Goal: Information Seeking & Learning: Learn about a topic

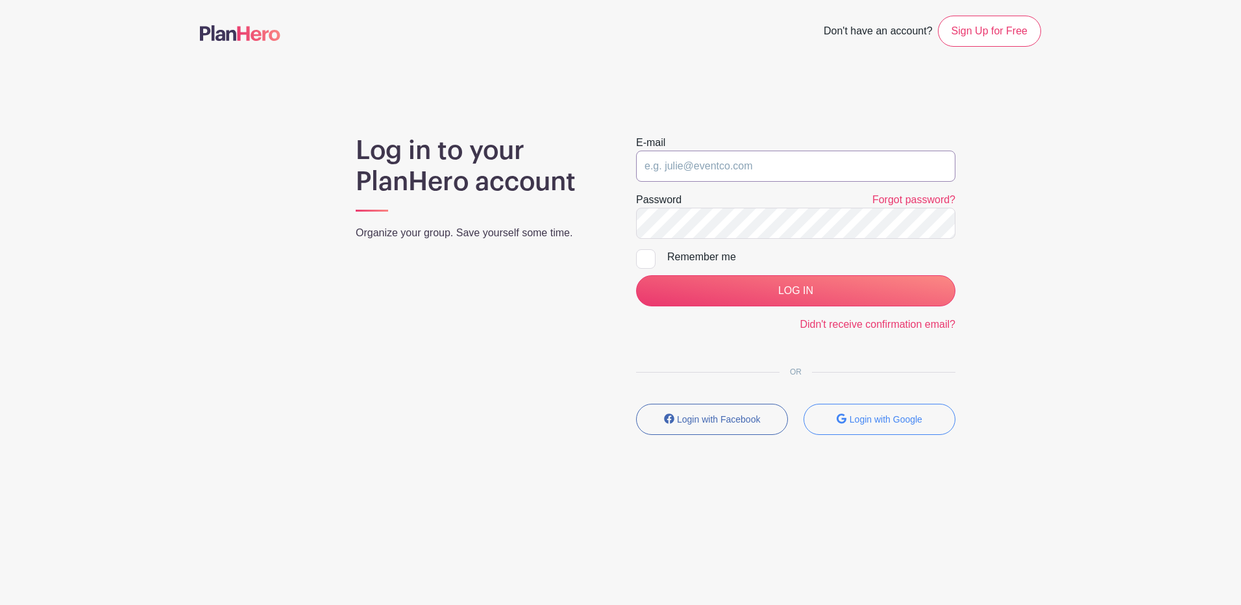
click at [729, 172] on input "email" at bounding box center [795, 166] width 319 height 31
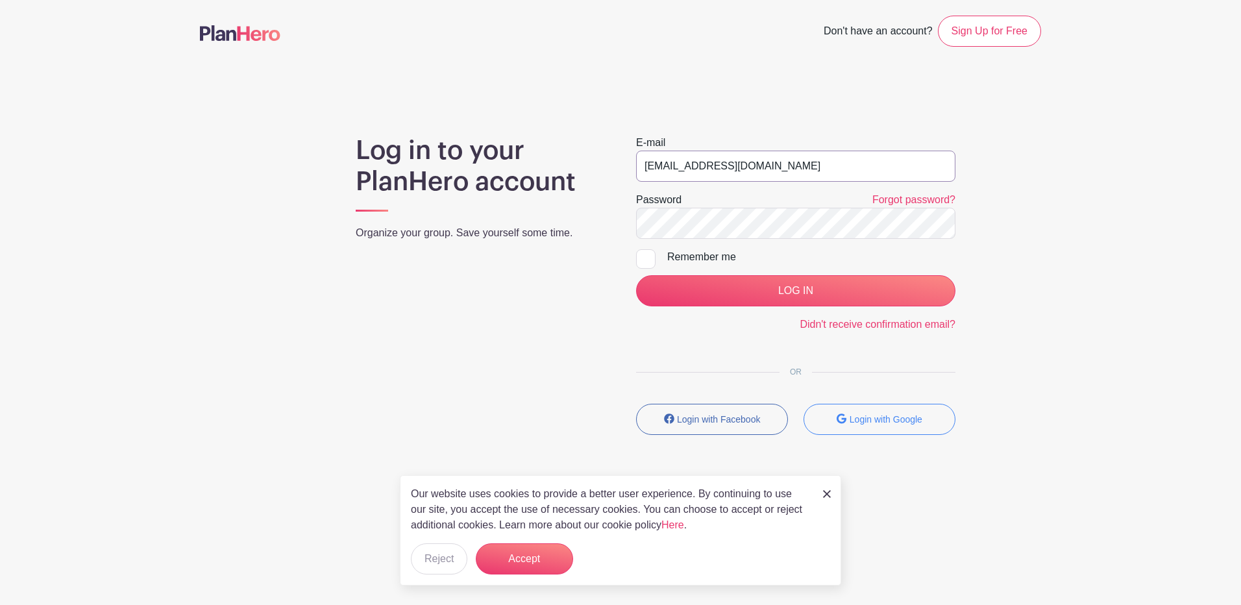
type input "[EMAIL_ADDRESS][DOMAIN_NAME]"
click at [636, 275] on input "LOG IN" at bounding box center [795, 290] width 319 height 31
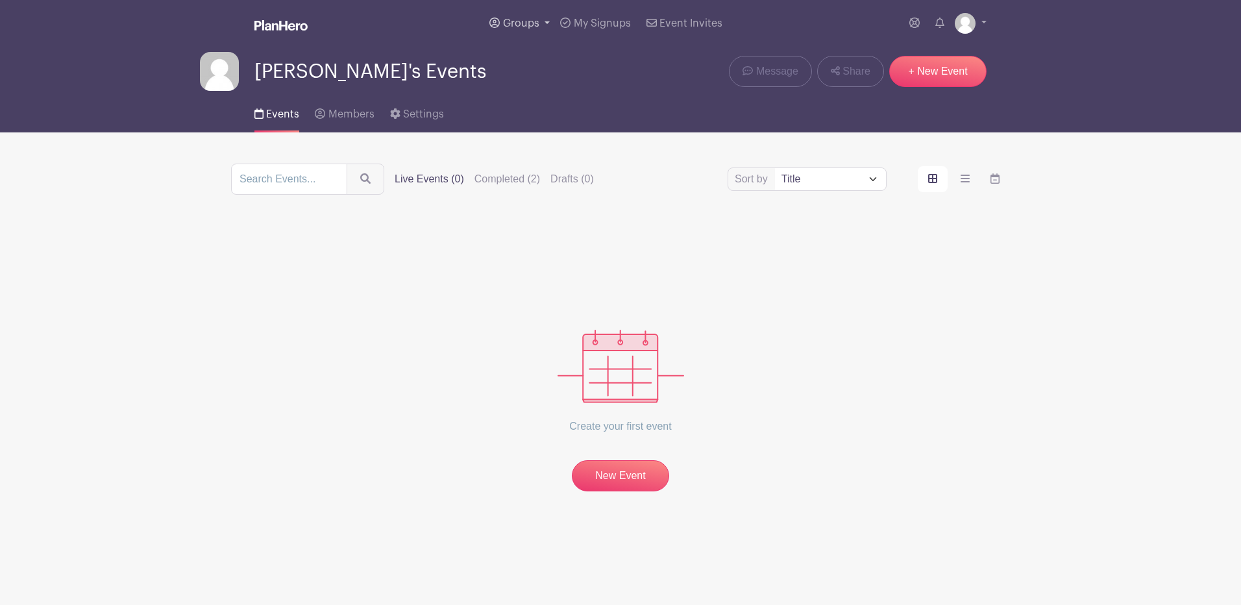
click at [498, 22] on icon at bounding box center [494, 23] width 10 height 10
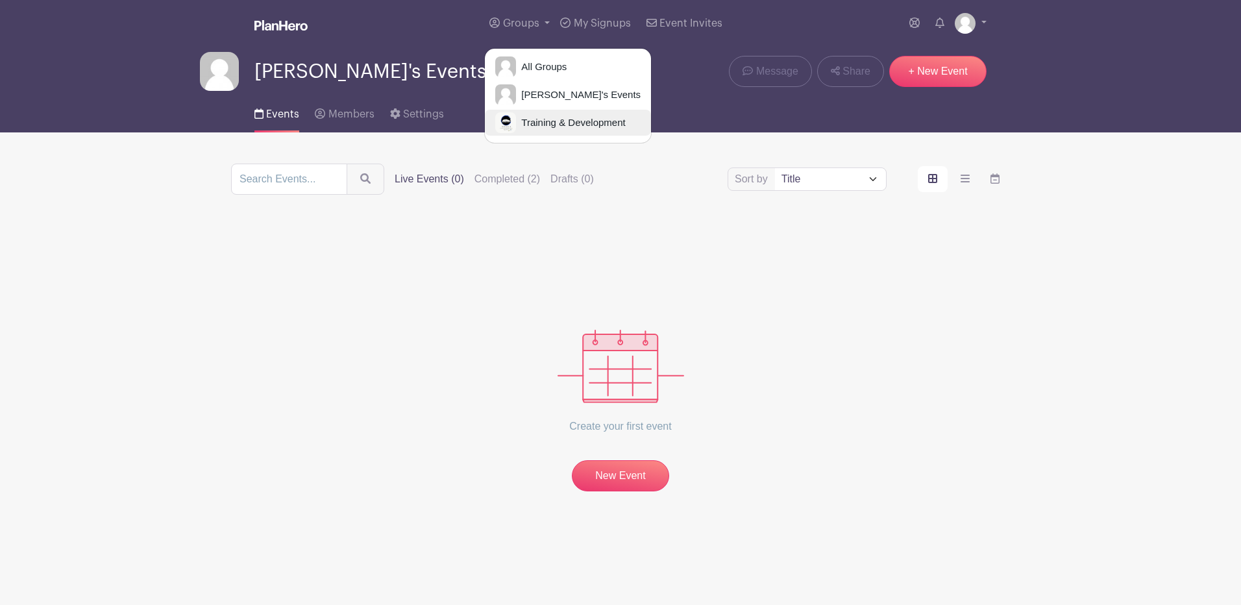
click at [566, 127] on span "Training & Development" at bounding box center [570, 123] width 109 height 15
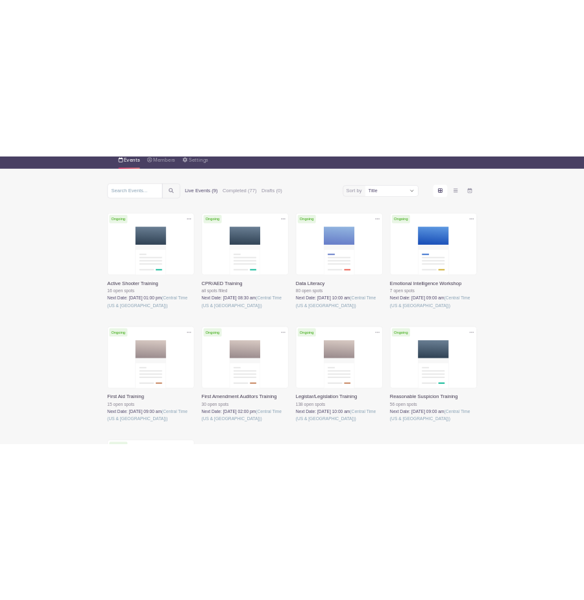
scroll to position [130, 0]
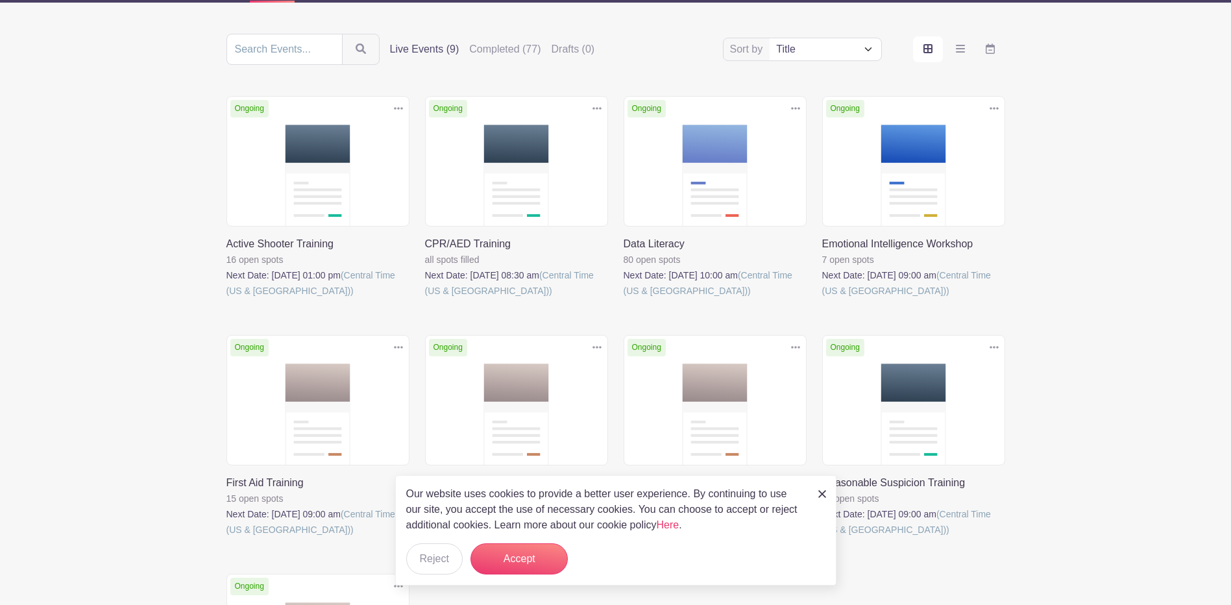
click at [824, 495] on img at bounding box center [822, 494] width 8 height 8
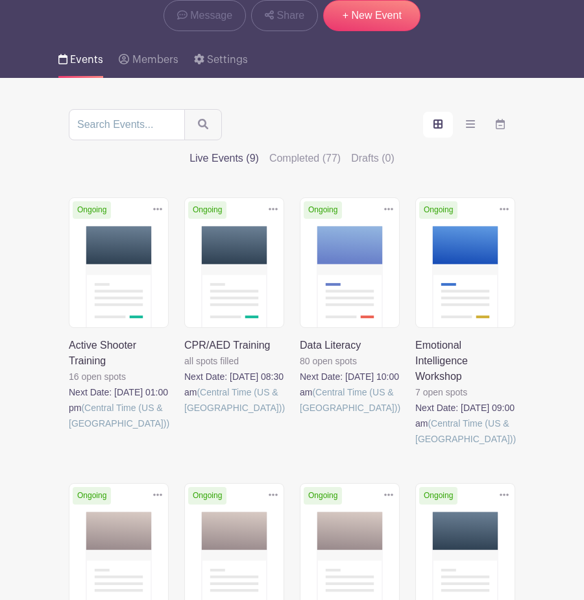
click at [184, 415] on link at bounding box center [184, 415] width 0 height 0
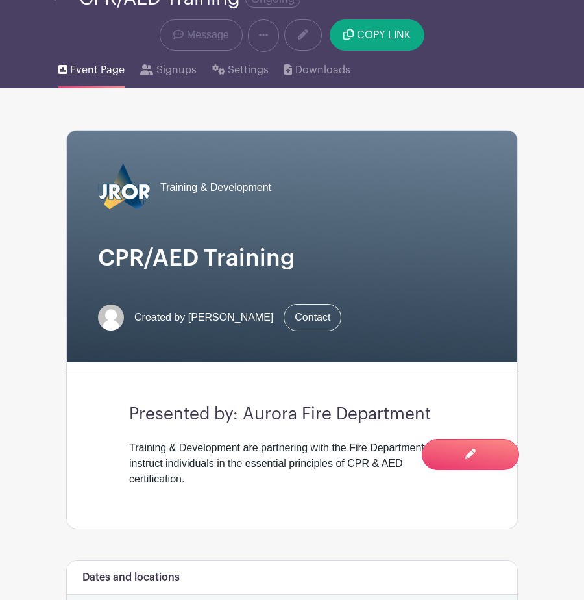
scroll to position [65, 0]
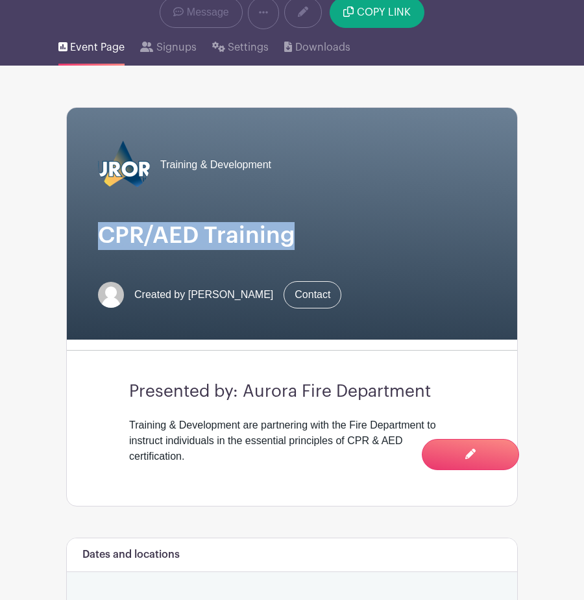
drag, startPoint x: 296, startPoint y: 234, endPoint x: 101, endPoint y: 248, distance: 195.9
click at [101, 248] on h1 "CPR/AED Training" at bounding box center [292, 236] width 388 height 28
drag, startPoint x: 101, startPoint y: 248, endPoint x: 148, endPoint y: 235, distance: 49.1
copy h1 "CPR/AED Training"
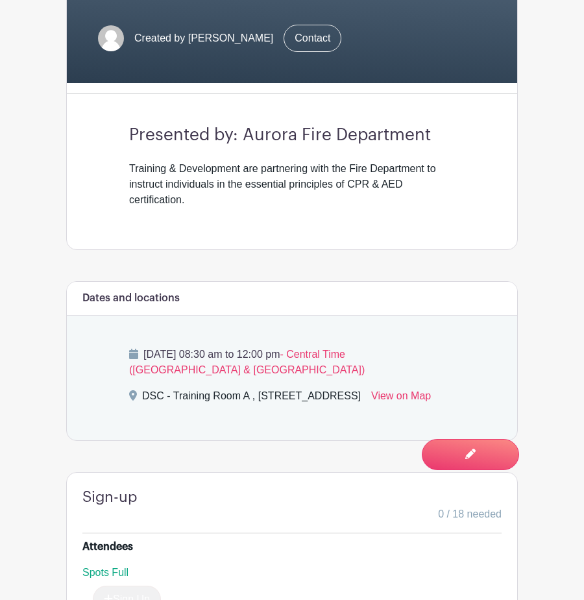
scroll to position [324, 0]
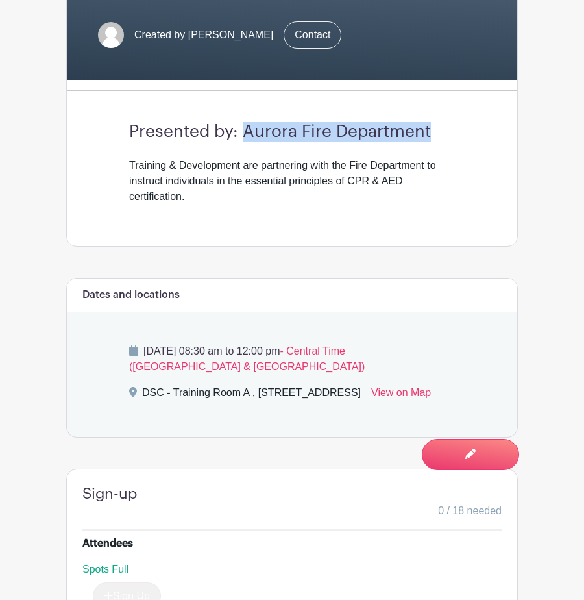
drag, startPoint x: 430, startPoint y: 136, endPoint x: 248, endPoint y: 123, distance: 182.8
click at [248, 123] on h3 "Presented by: Aurora Fire Department" at bounding box center [292, 132] width 326 height 20
drag, startPoint x: 248, startPoint y: 123, endPoint x: 256, endPoint y: 125, distance: 8.5
copy h3 "Aurora Fire Department"
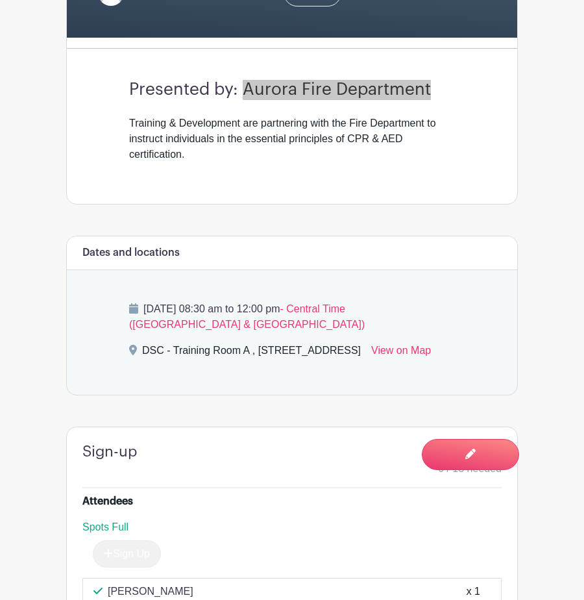
scroll to position [389, 0]
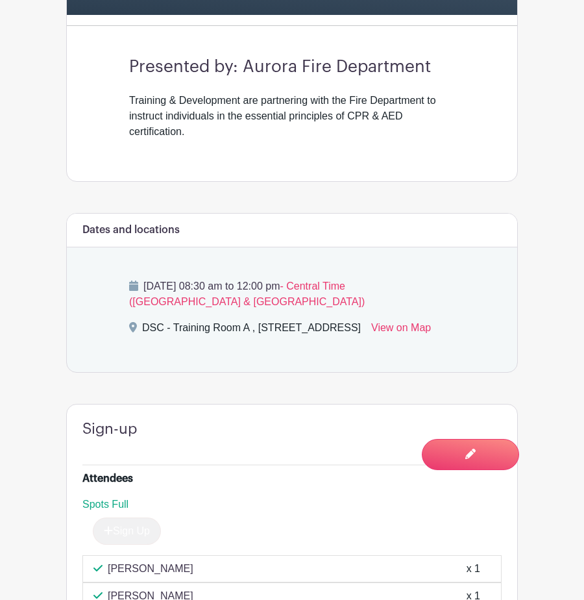
click at [247, 328] on div "DSC - Training Room A , 77 South Broadway, Aurora, IL, USA" at bounding box center [251, 330] width 219 height 21
drag, startPoint x: 247, startPoint y: 328, endPoint x: 144, endPoint y: 330, distance: 103.2
click at [144, 330] on div "DSC - Training Room A , 77 South Broadway, Aurora, IL, USA" at bounding box center [251, 330] width 219 height 21
copy div "DSC - Training Room A"
click at [400, 286] on p "Tuesday, September 09, 2025 at 08:30 am to 12:00 pm - Central Time (US & Canada)" at bounding box center [292, 293] width 326 height 31
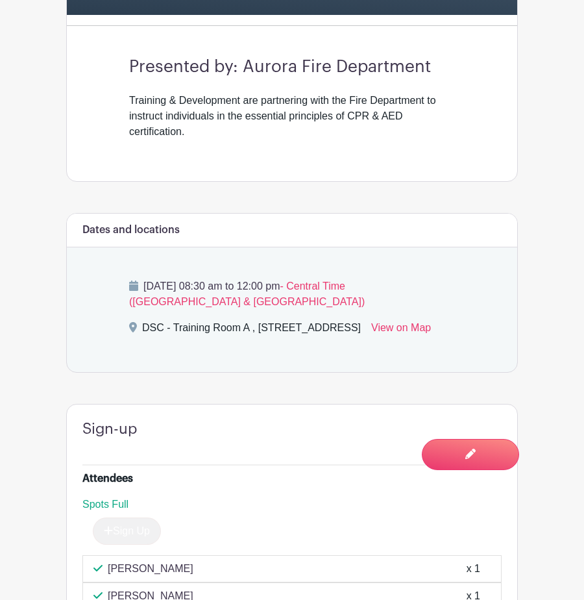
drag, startPoint x: 400, startPoint y: 286, endPoint x: 149, endPoint y: 275, distance: 250.7
click at [149, 275] on div "Tuesday, September 09, 2025 at 08:30 am to 12:00 pm - Central Time (US & Canada…" at bounding box center [292, 309] width 388 height 125
drag, startPoint x: 149, startPoint y: 275, endPoint x: 172, endPoint y: 285, distance: 24.7
copy p "Tuesday, September 09, 2025 at 08:30 am to 12:00 pm"
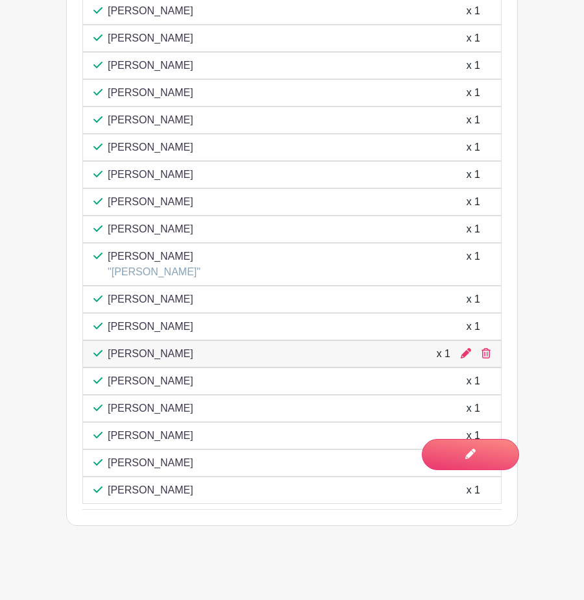
scroll to position [970, 0]
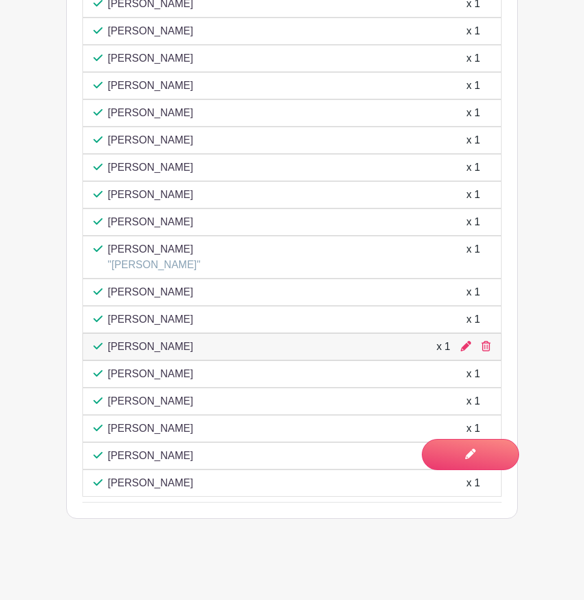
drag, startPoint x: 106, startPoint y: 322, endPoint x: 247, endPoint y: 479, distance: 210.9
click at [247, 479] on div "Sarah Hoffman x 1 Colin Pradel x 1 Roopa Anjanappa x 1 Irasema Woerman-Godinez …" at bounding box center [291, 243] width 419 height 506
copy div "Sarah Hoffman x 1 Colin Pradel x 1 Roopa Anjanappa x 1 Irasema Woerman-Godinez …"
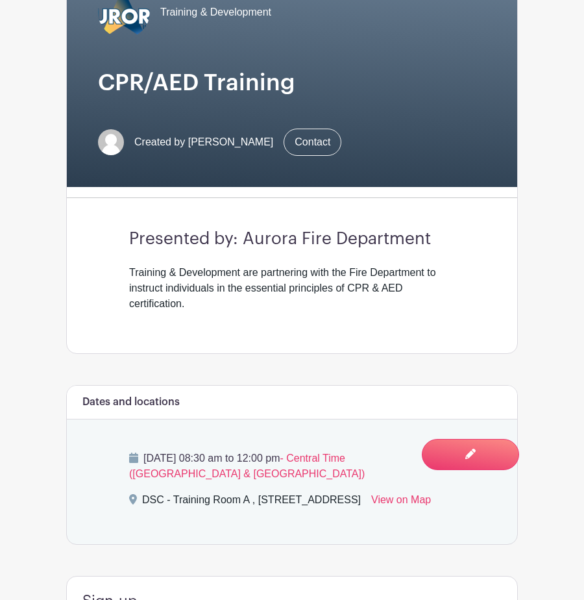
scroll to position [61, 0]
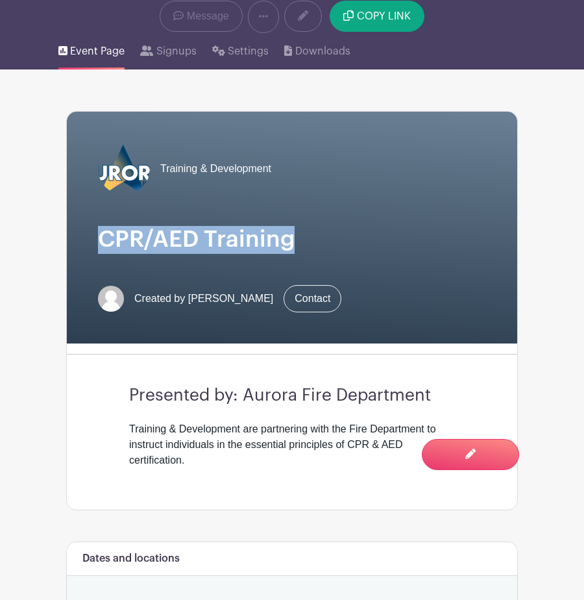
drag, startPoint x: 296, startPoint y: 239, endPoint x: 96, endPoint y: 227, distance: 200.3
click at [96, 227] on div "Training & Development CPR/AED Training Created by Shantia Howard Contact" at bounding box center [292, 228] width 450 height 232
drag, startPoint x: 96, startPoint y: 227, endPoint x: 199, endPoint y: 240, distance: 103.4
copy h1 "CPR/AED Training"
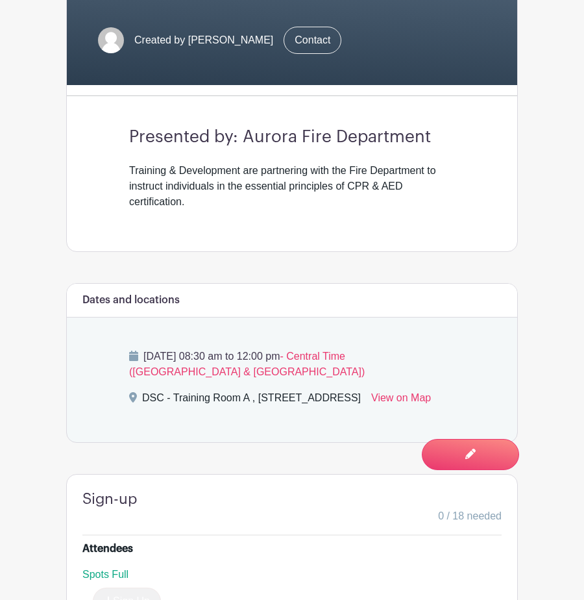
scroll to position [321, 0]
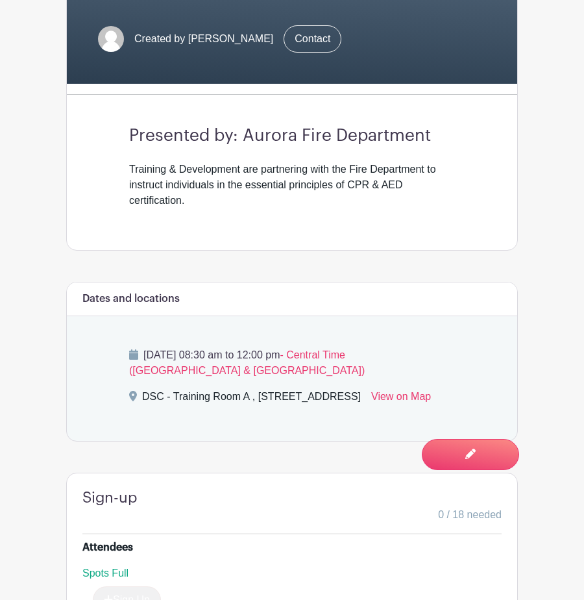
click at [385, 353] on p "Tuesday, September 09, 2025 at 08:30 am to 12:00 pm - Central Time (US & Canada)" at bounding box center [292, 362] width 326 height 31
drag, startPoint x: 398, startPoint y: 355, endPoint x: 148, endPoint y: 358, distance: 249.9
click at [148, 358] on p "Tuesday, September 09, 2025 at 08:30 am to 12:00 pm - Central Time (US & Canada)" at bounding box center [292, 362] width 326 height 31
drag, startPoint x: 148, startPoint y: 358, endPoint x: 155, endPoint y: 357, distance: 7.2
copy p "Tuesday, September 09, 2025 at 08:30 am to 12:00 pm"
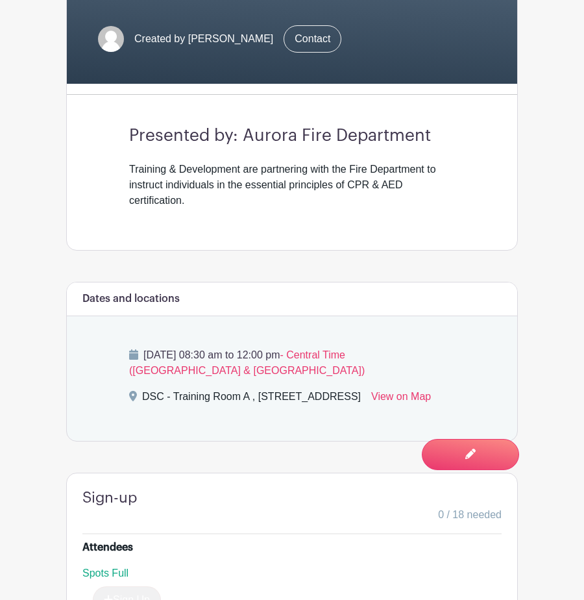
drag, startPoint x: 225, startPoint y: 399, endPoint x: 240, endPoint y: 398, distance: 15.6
click at [227, 398] on div "DSC - Training Room A , 77 South Broadway, Aurora, IL, USA" at bounding box center [251, 399] width 219 height 21
drag, startPoint x: 249, startPoint y: 394, endPoint x: 141, endPoint y: 393, distance: 107.1
click at [141, 393] on div "DSC - Training Room A , 77 South Broadway, Aurora, IL, USA View on Map" at bounding box center [292, 399] width 326 height 21
copy div "DSC - Training Room A"
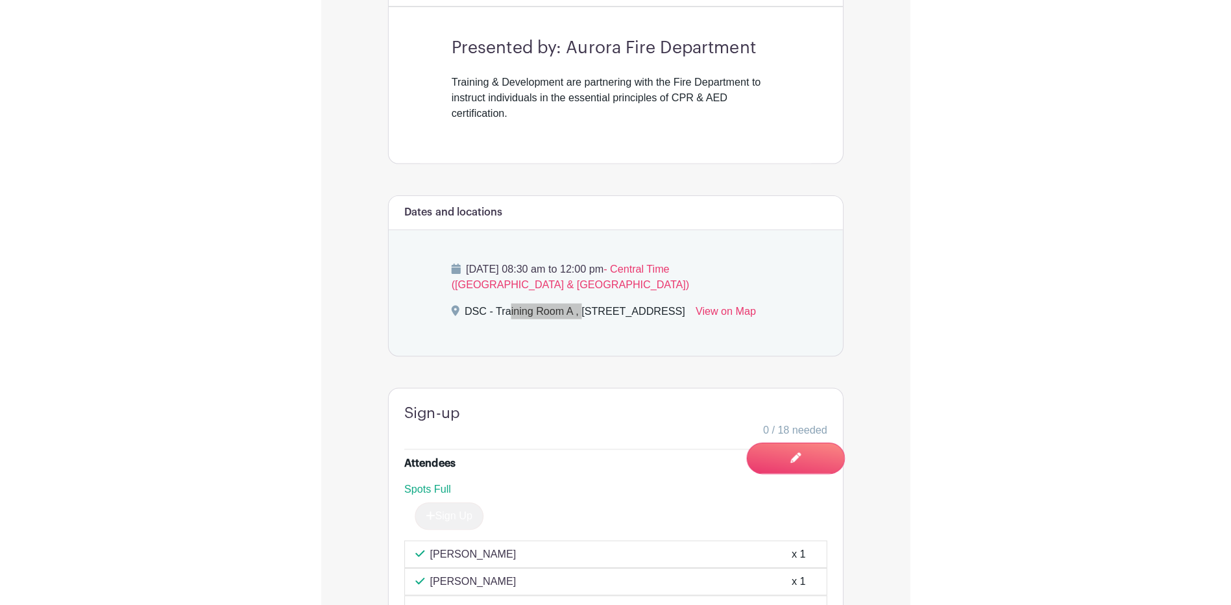
scroll to position [385, 0]
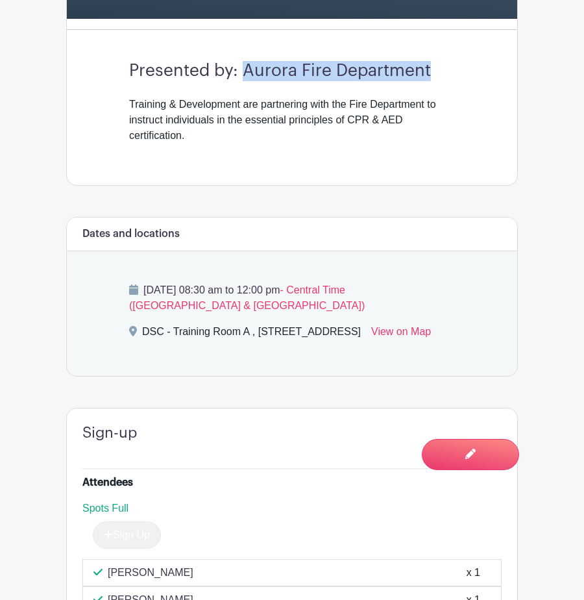
drag, startPoint x: 441, startPoint y: 76, endPoint x: 247, endPoint y: 63, distance: 195.1
click at [247, 63] on h3 "Presented by: Aurora Fire Department" at bounding box center [292, 71] width 326 height 20
copy h3 "Aurora Fire Department"
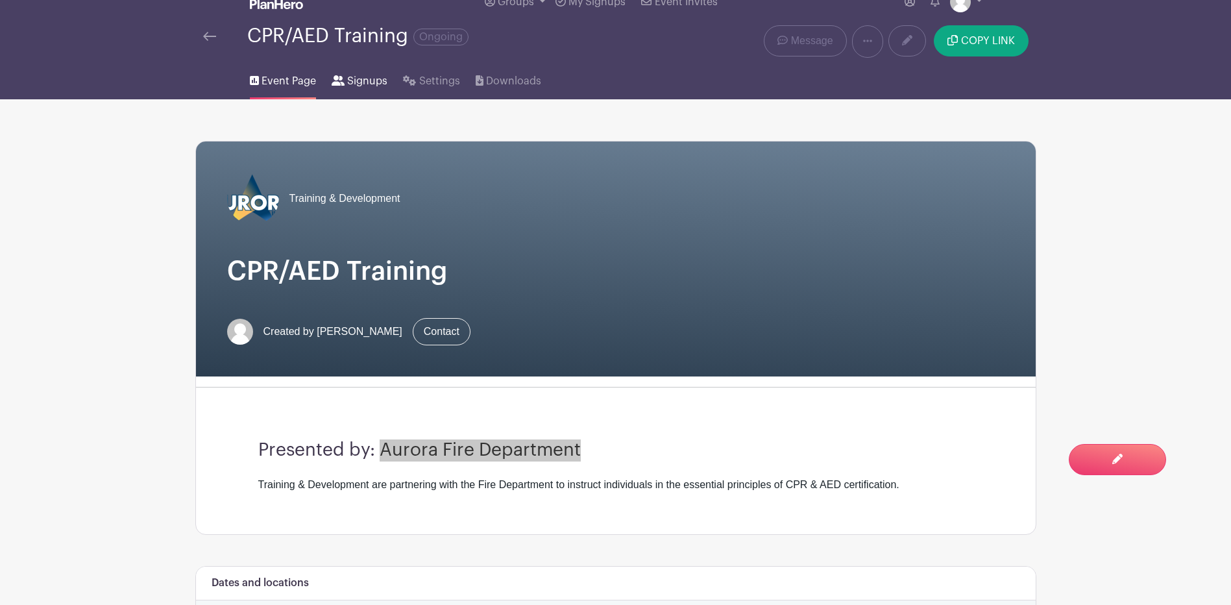
scroll to position [0, 0]
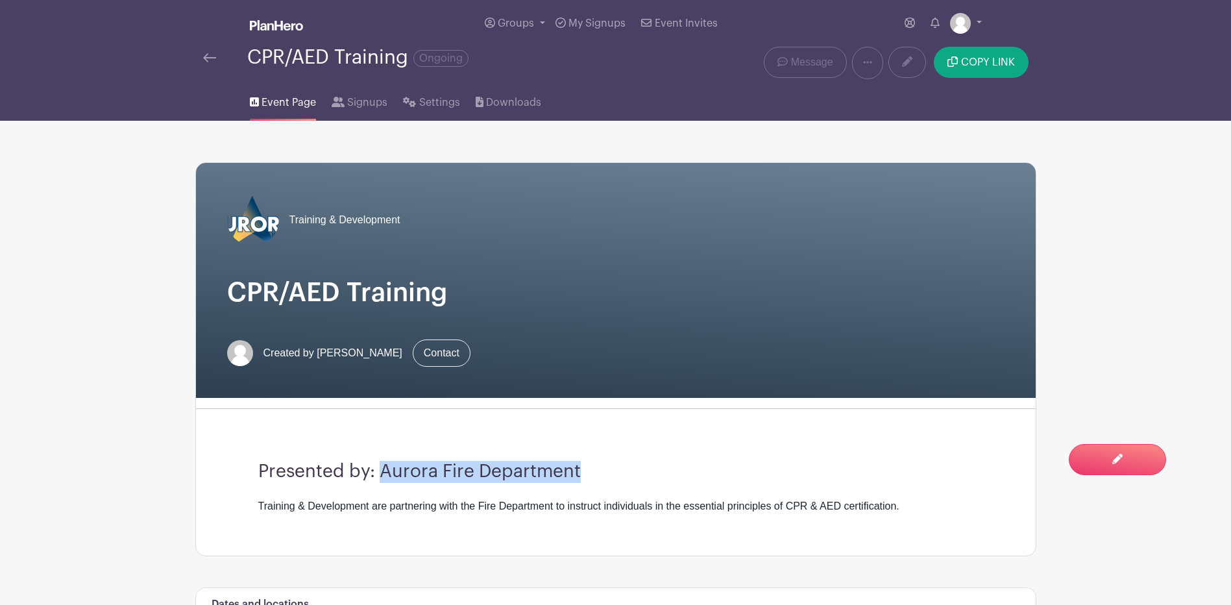
click at [206, 52] on link at bounding box center [209, 58] width 13 height 16
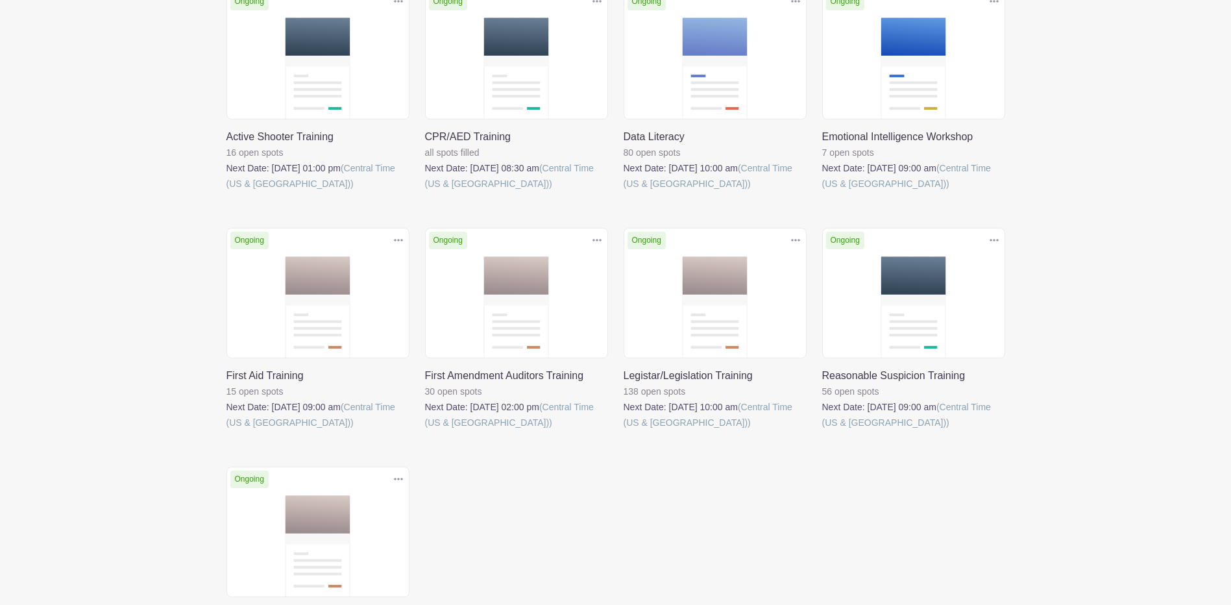
scroll to position [260, 0]
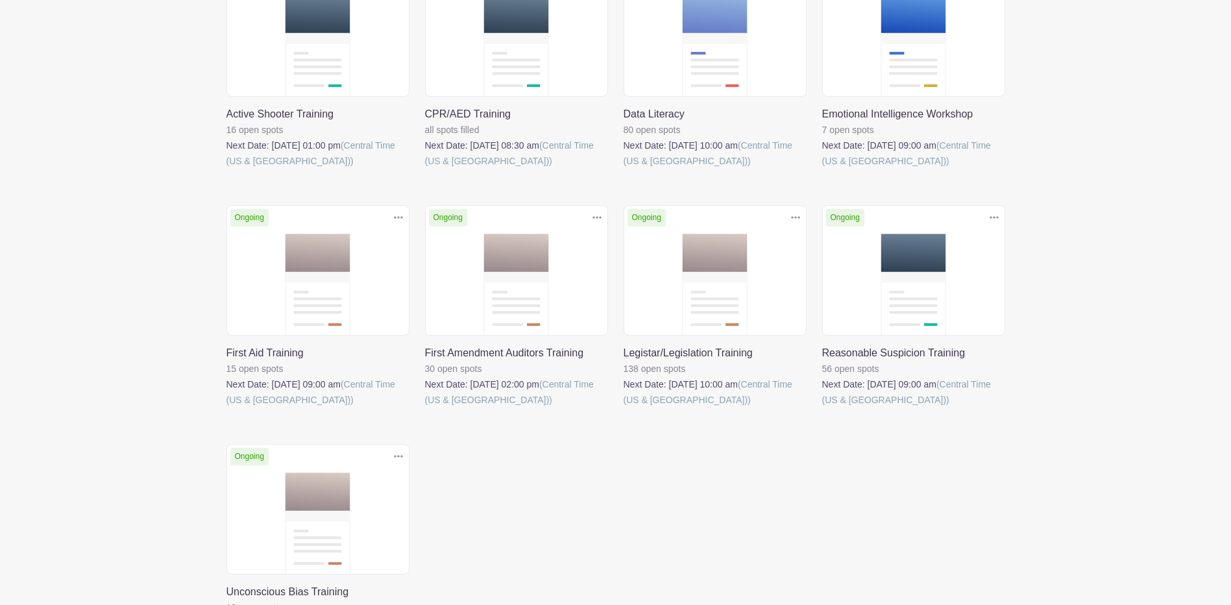
click at [425, 408] on link at bounding box center [425, 408] width 0 height 0
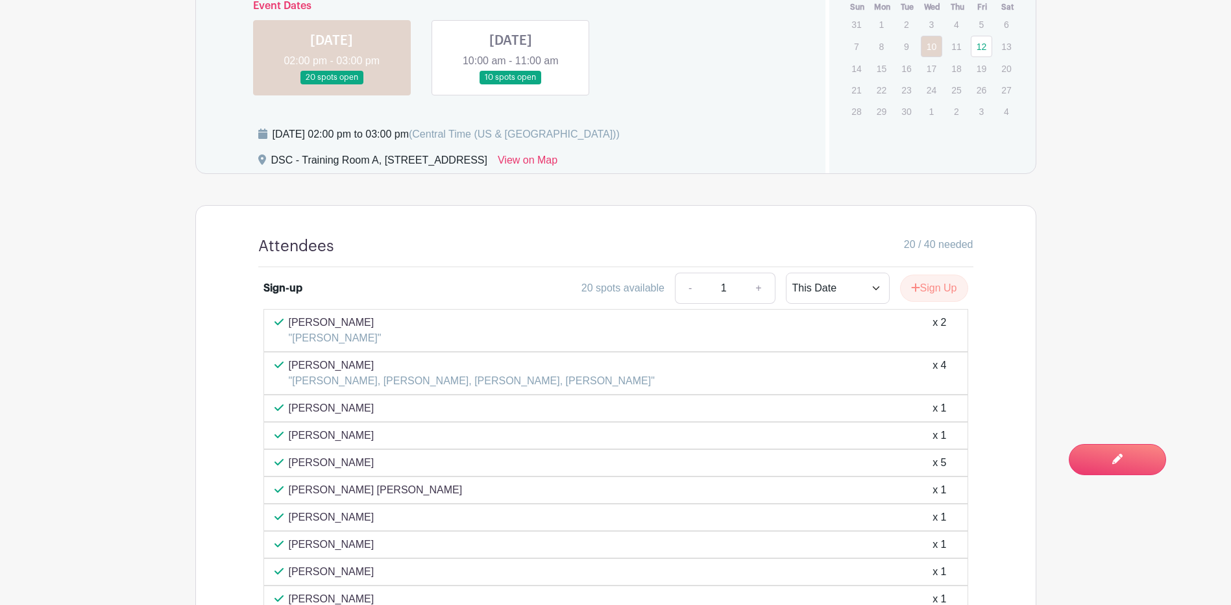
scroll to position [661, 0]
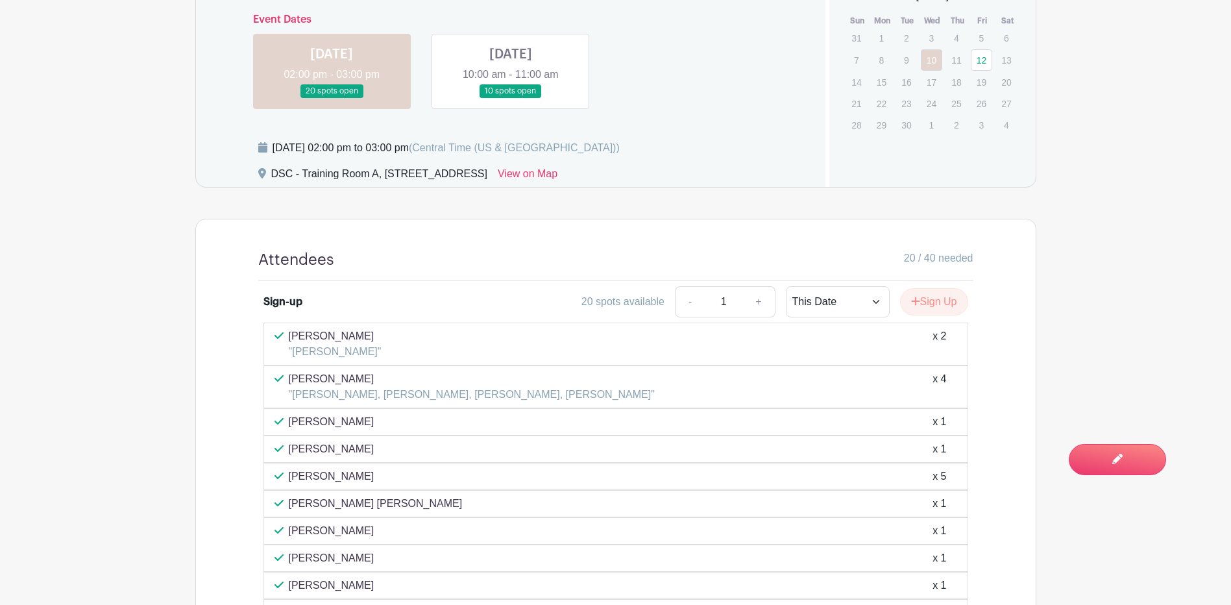
drag, startPoint x: 367, startPoint y: 472, endPoint x: 290, endPoint y: 480, distance: 77.6
click at [290, 480] on div "Rikki Benjamin x 5" at bounding box center [616, 477] width 683 height 16
drag, startPoint x: 290, startPoint y: 480, endPoint x: 296, endPoint y: 476, distance: 6.7
copy p "Rikki Benjamin"
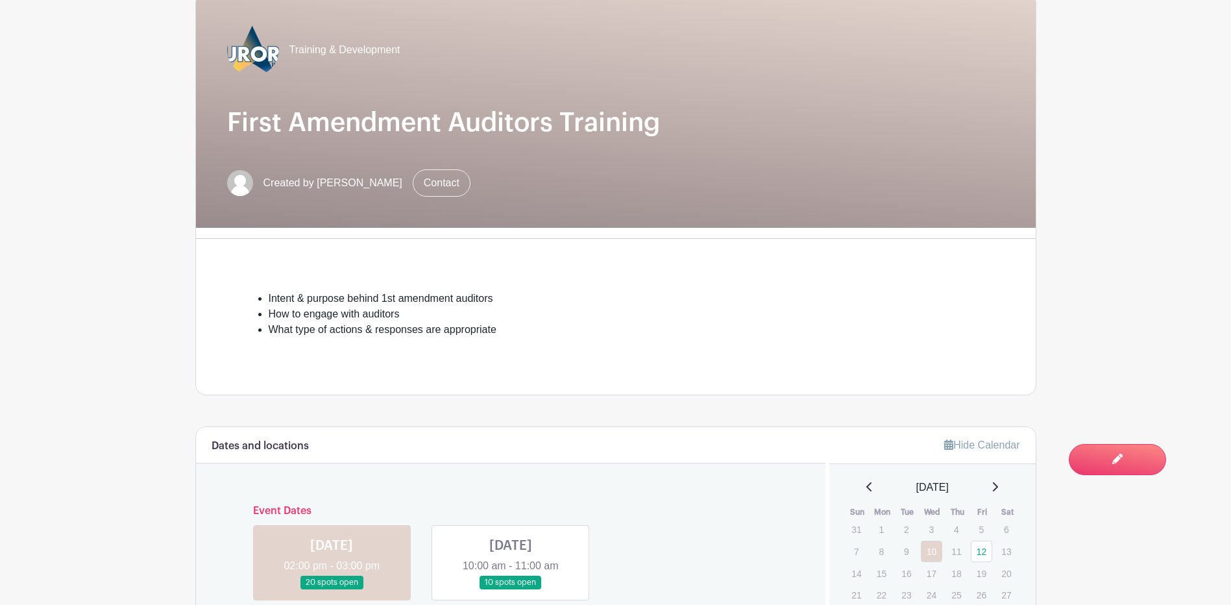
scroll to position [77, 0]
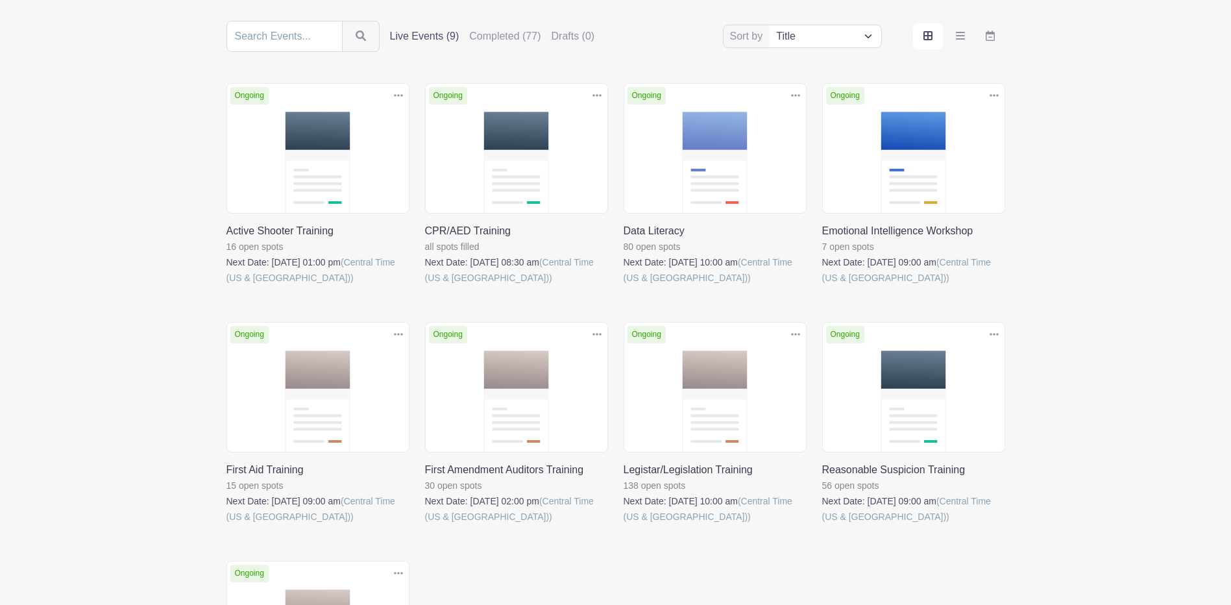
scroll to position [260, 0]
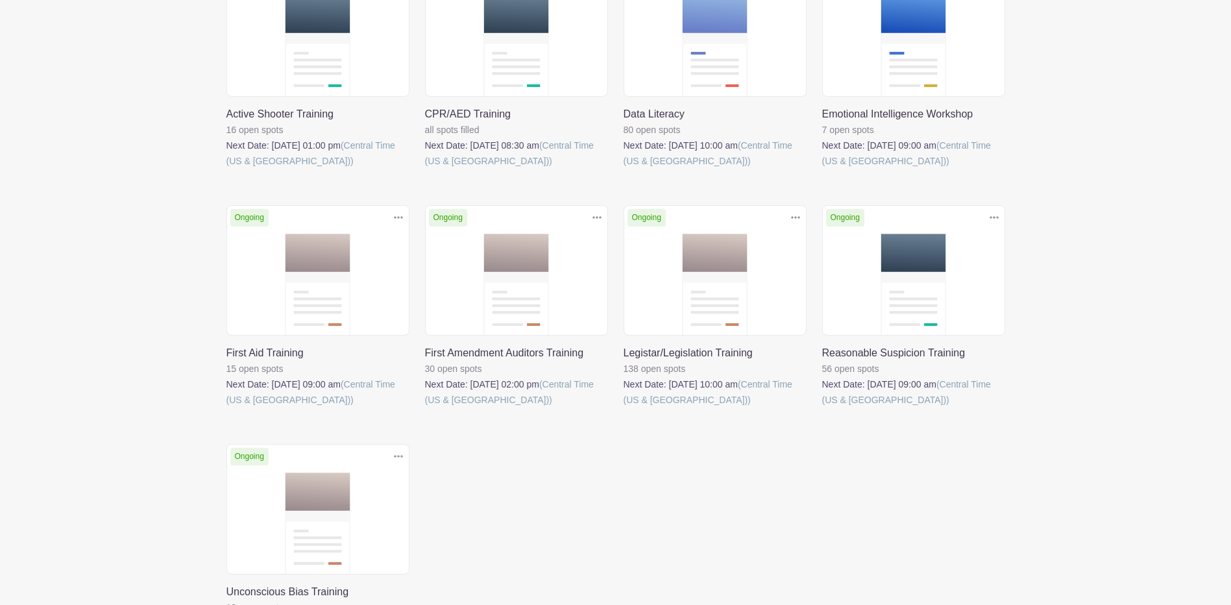
click at [624, 408] on link at bounding box center [624, 408] width 0 height 0
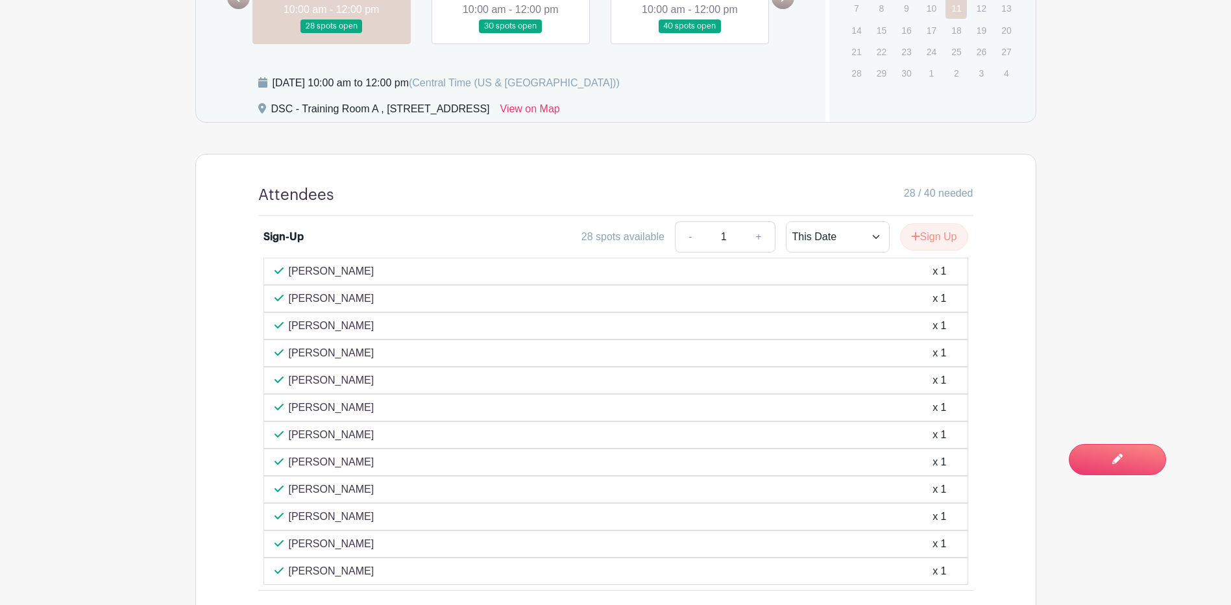
scroll to position [645, 0]
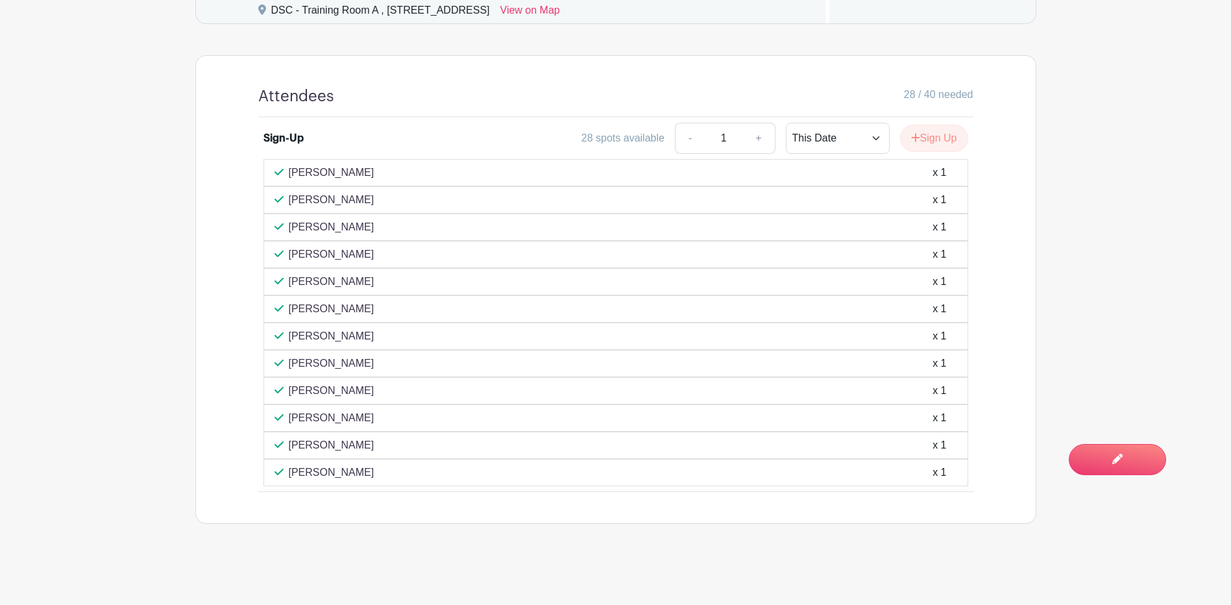
click at [288, 173] on div "Marissa Cazares x 1" at bounding box center [616, 173] width 683 height 16
drag, startPoint x: 287, startPoint y: 167, endPoint x: 358, endPoint y: 480, distance: 320.2
click at [358, 480] on div "Marissa Cazares x 1 ALEX SOTO x 1 Blanca Mota x 1 Jazmine Garcia x 1" at bounding box center [615, 322] width 705 height 327
drag, startPoint x: 358, startPoint y: 480, endPoint x: 317, endPoint y: 308, distance: 176.3
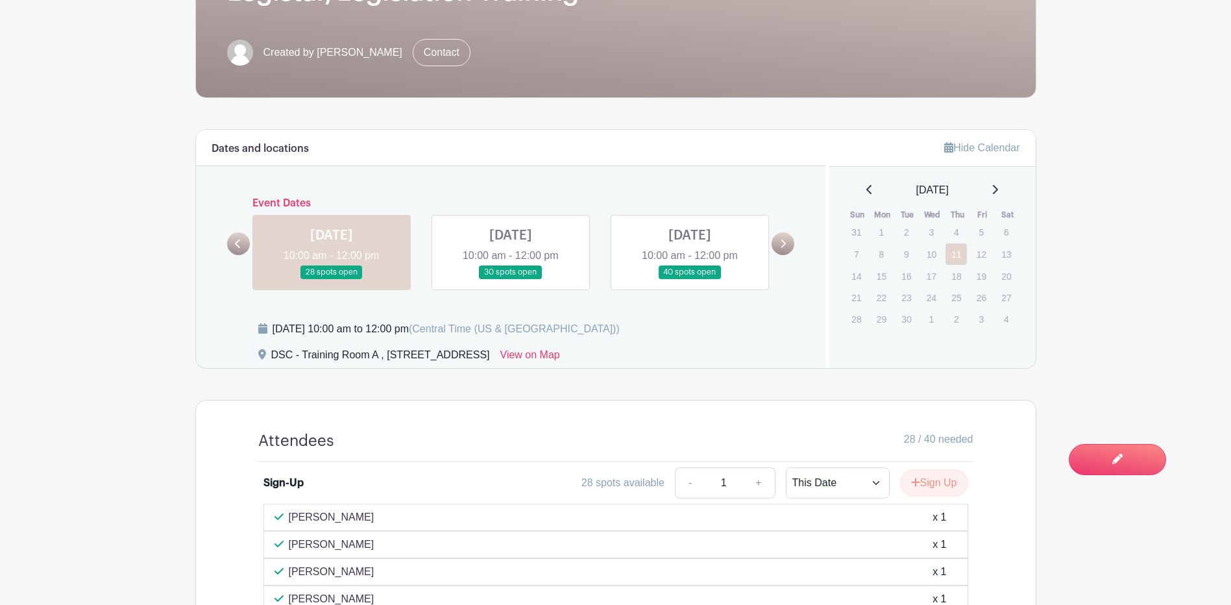
scroll to position [0, 0]
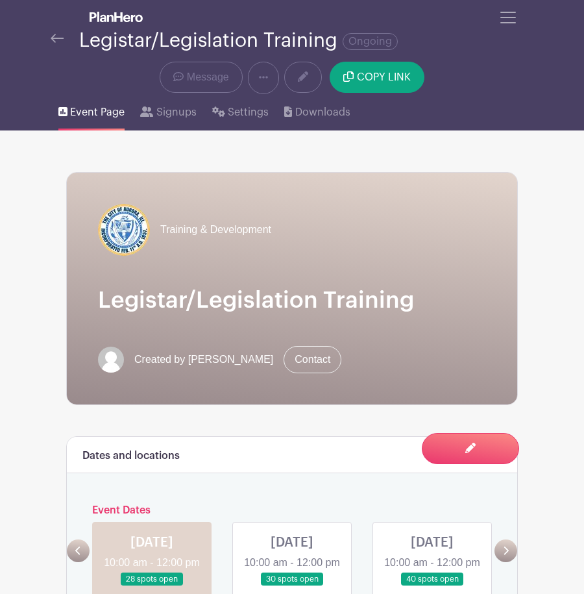
click at [401, 303] on h1 "Legistar/Legislation Training" at bounding box center [292, 301] width 388 height 28
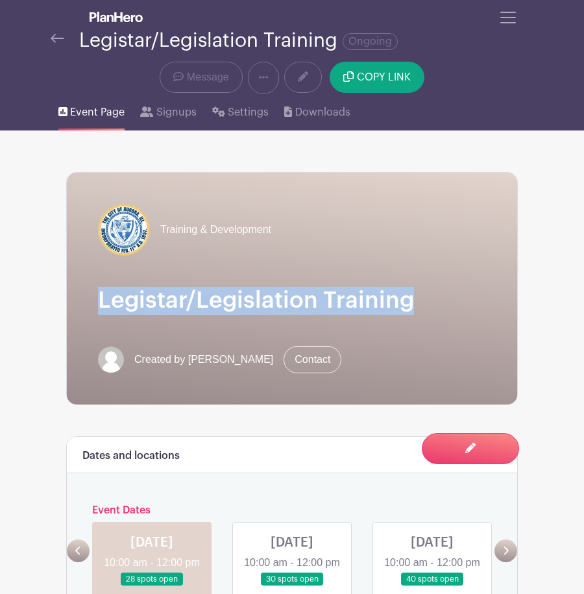
drag, startPoint x: 410, startPoint y: 302, endPoint x: 51, endPoint y: 299, distance: 358.9
drag, startPoint x: 51, startPoint y: 299, endPoint x: 128, endPoint y: 288, distance: 77.3
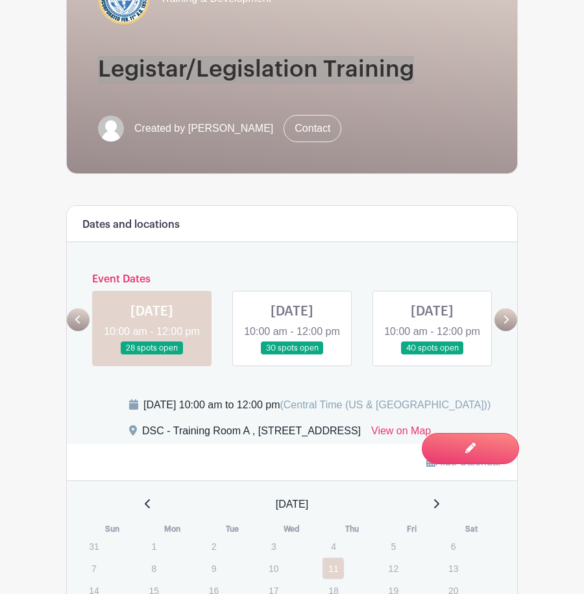
scroll to position [324, 0]
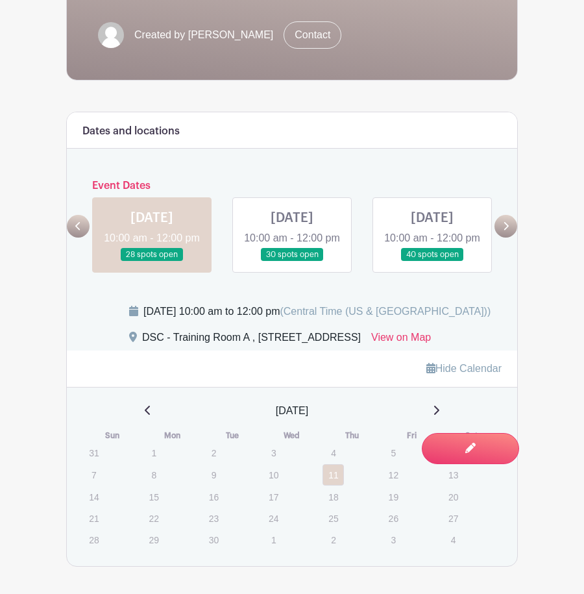
drag, startPoint x: 401, startPoint y: 330, endPoint x: 138, endPoint y: 330, distance: 262.8
click at [138, 330] on div "Thursday, September 11, 2025 at 10:00 am to 12:00 pm (Central Time (US & Canada…" at bounding box center [315, 317] width 372 height 26
drag, startPoint x: 138, startPoint y: 330, endPoint x: 162, endPoint y: 330, distance: 24.0
click at [260, 350] on div "DSC - Training Room A , 77 South Broadway, Aurora, IL, USA" at bounding box center [251, 340] width 219 height 21
drag, startPoint x: 247, startPoint y: 371, endPoint x: 144, endPoint y: 377, distance: 103.4
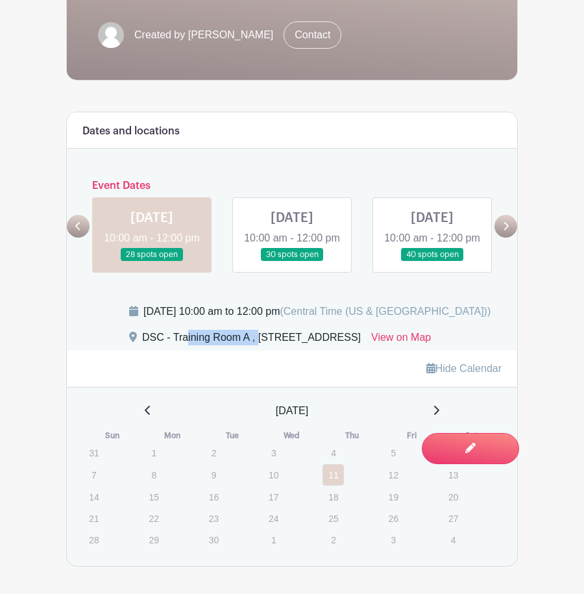
click at [144, 350] on div "DSC - Training Room A , 77 South Broadway, Aurora, IL, USA" at bounding box center [251, 340] width 219 height 21
drag, startPoint x: 144, startPoint y: 377, endPoint x: 157, endPoint y: 371, distance: 14.2
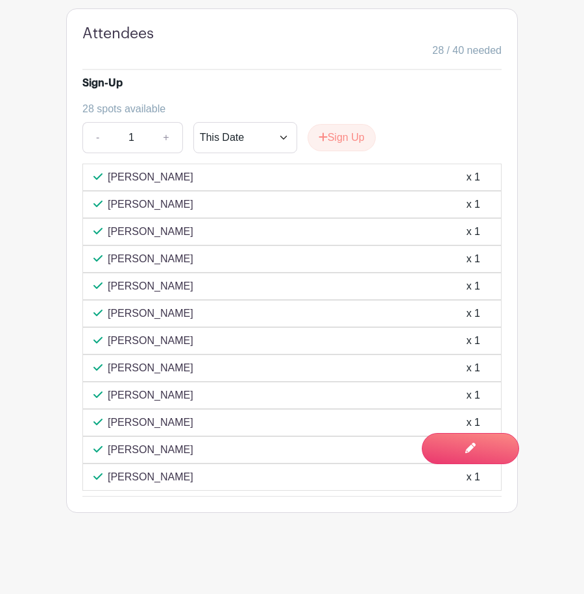
scroll to position [949, 0]
